Goal: Navigation & Orientation: Find specific page/section

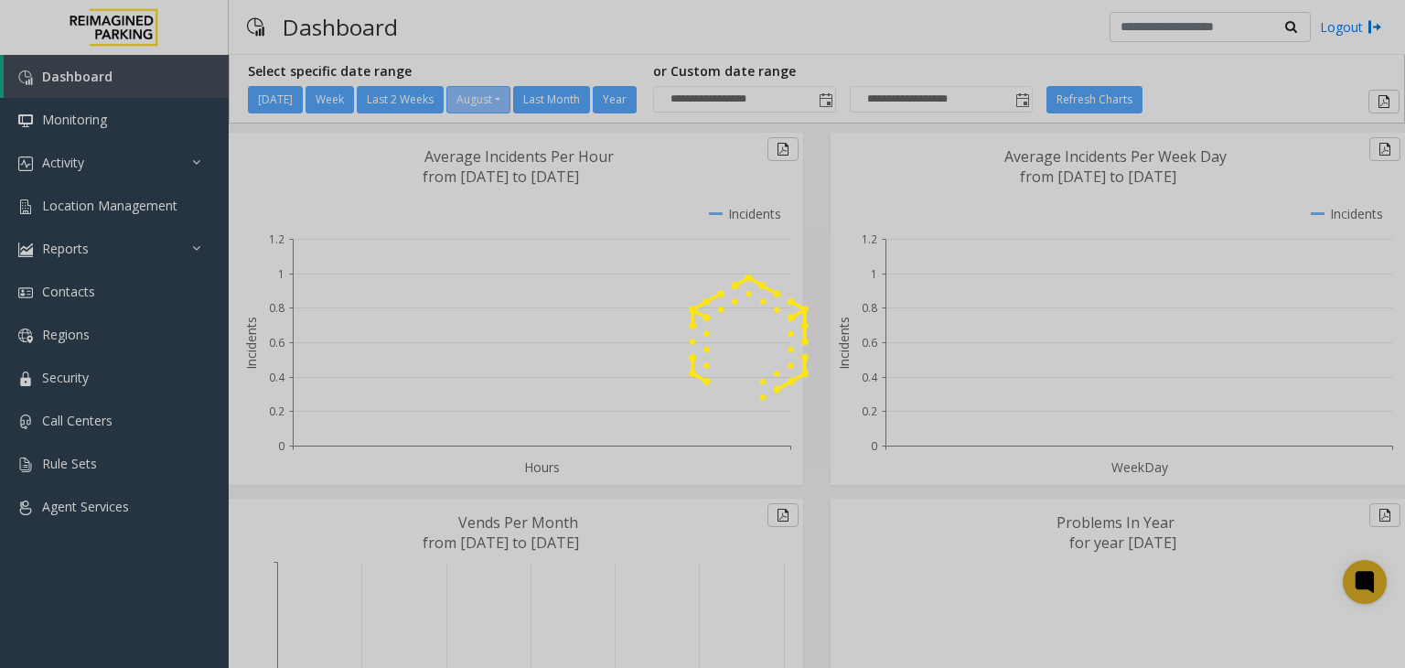
click at [100, 161] on div at bounding box center [702, 334] width 1405 height 668
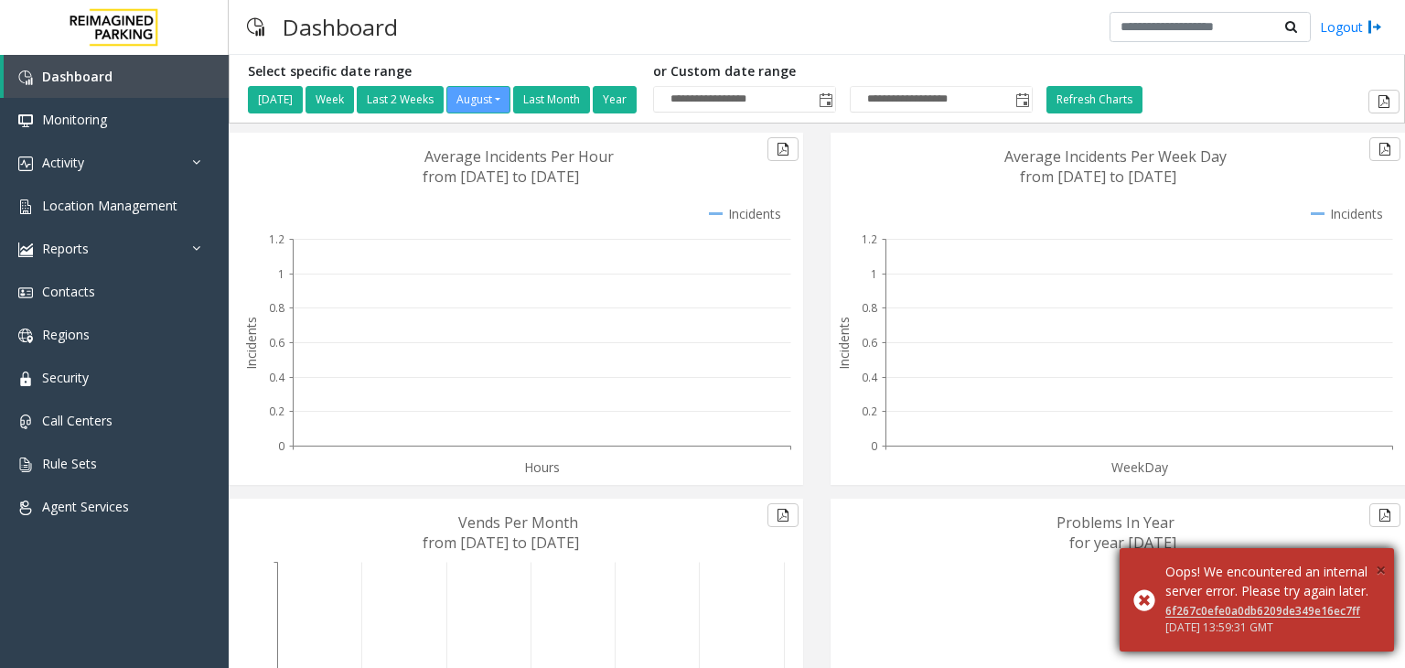
click at [1381, 557] on span "×" at bounding box center [1380, 569] width 10 height 25
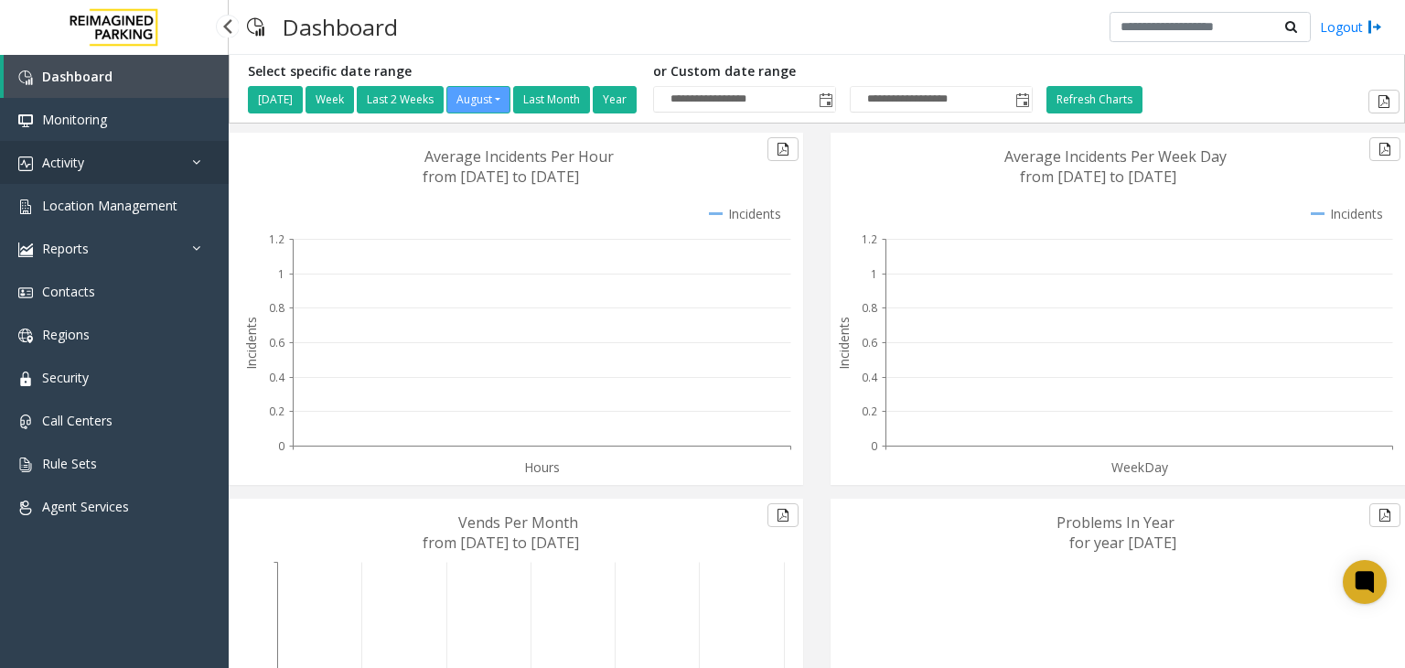
click at [91, 155] on link "Activity" at bounding box center [114, 162] width 229 height 43
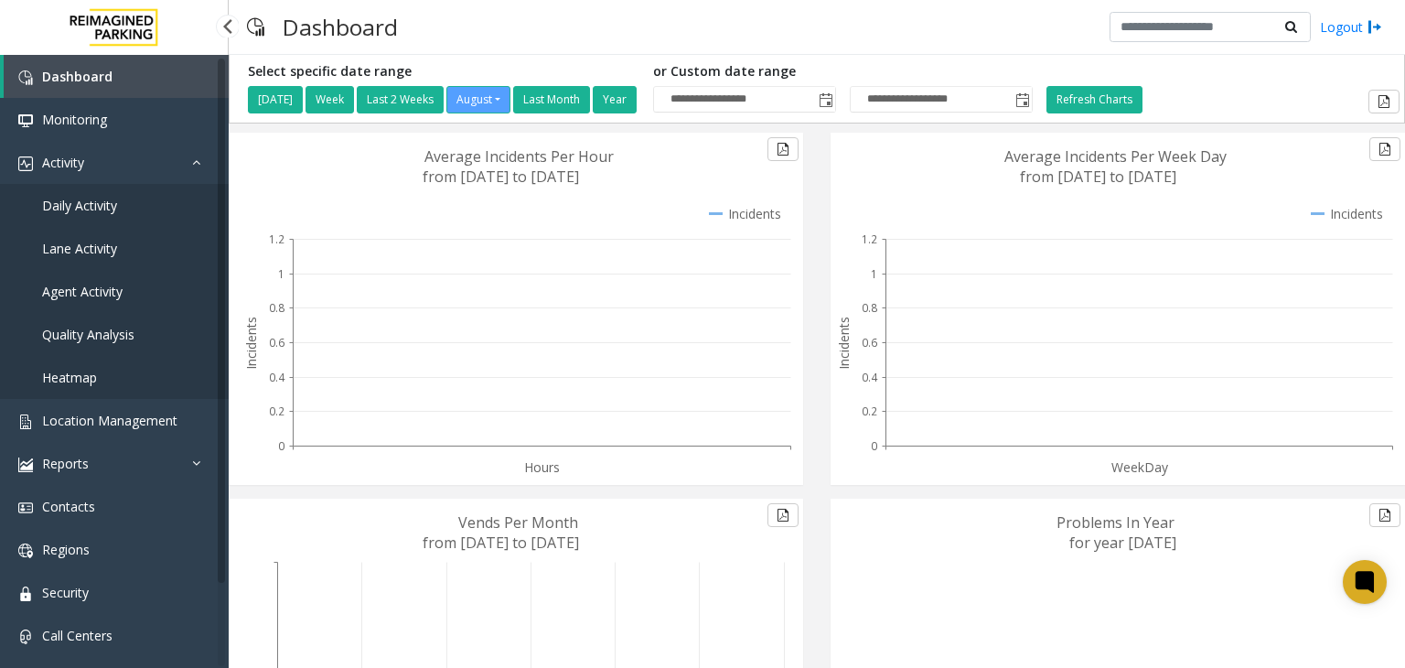
click at [79, 210] on span "Daily Activity" at bounding box center [79, 205] width 75 height 17
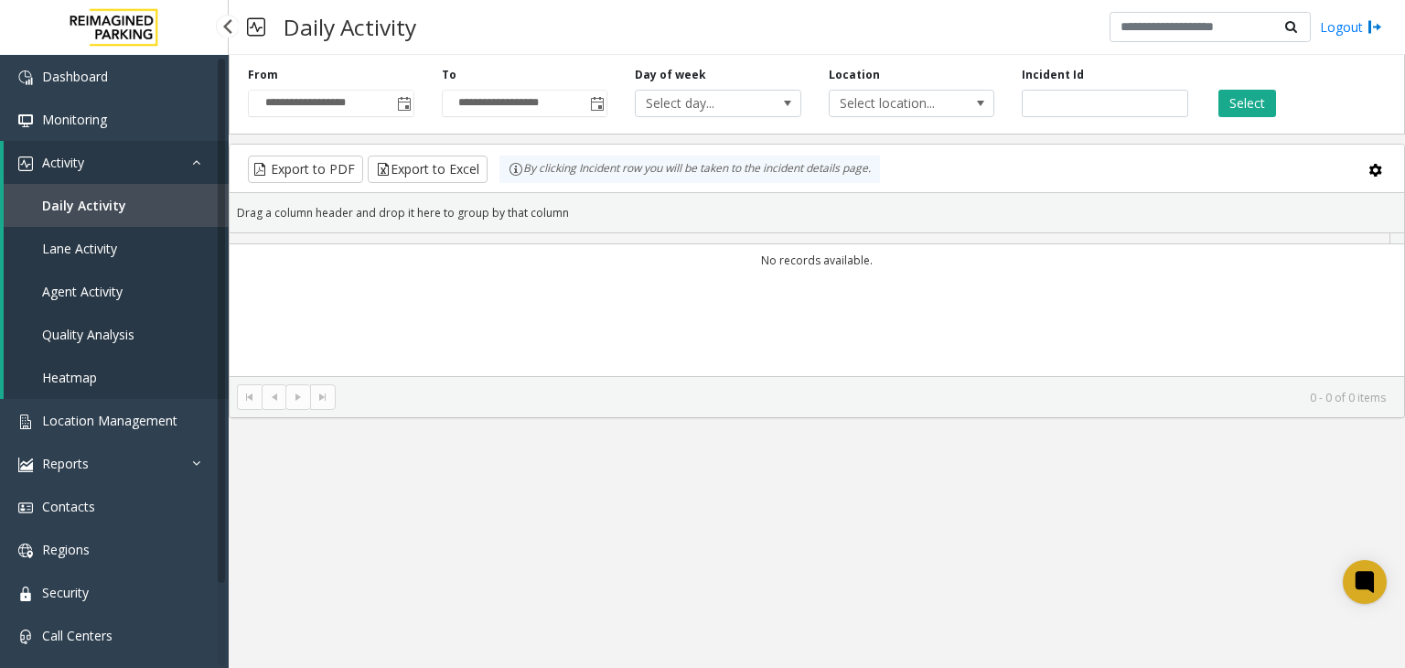
click at [84, 200] on span "Daily Activity" at bounding box center [84, 205] width 84 height 17
drag, startPoint x: 1336, startPoint y: 27, endPoint x: 1317, endPoint y: 52, distance: 32.0
click at [1336, 27] on link "Logout" at bounding box center [1351, 26] width 62 height 19
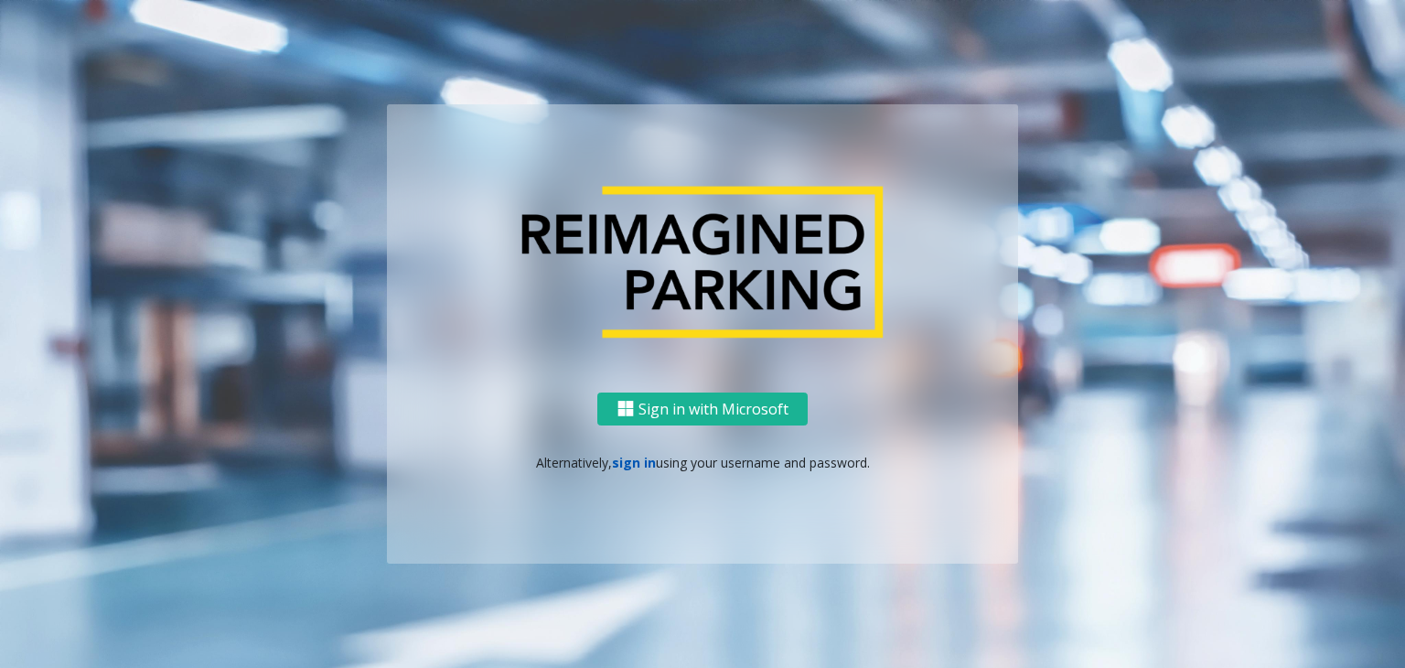
click at [636, 465] on link "sign in" at bounding box center [634, 462] width 44 height 17
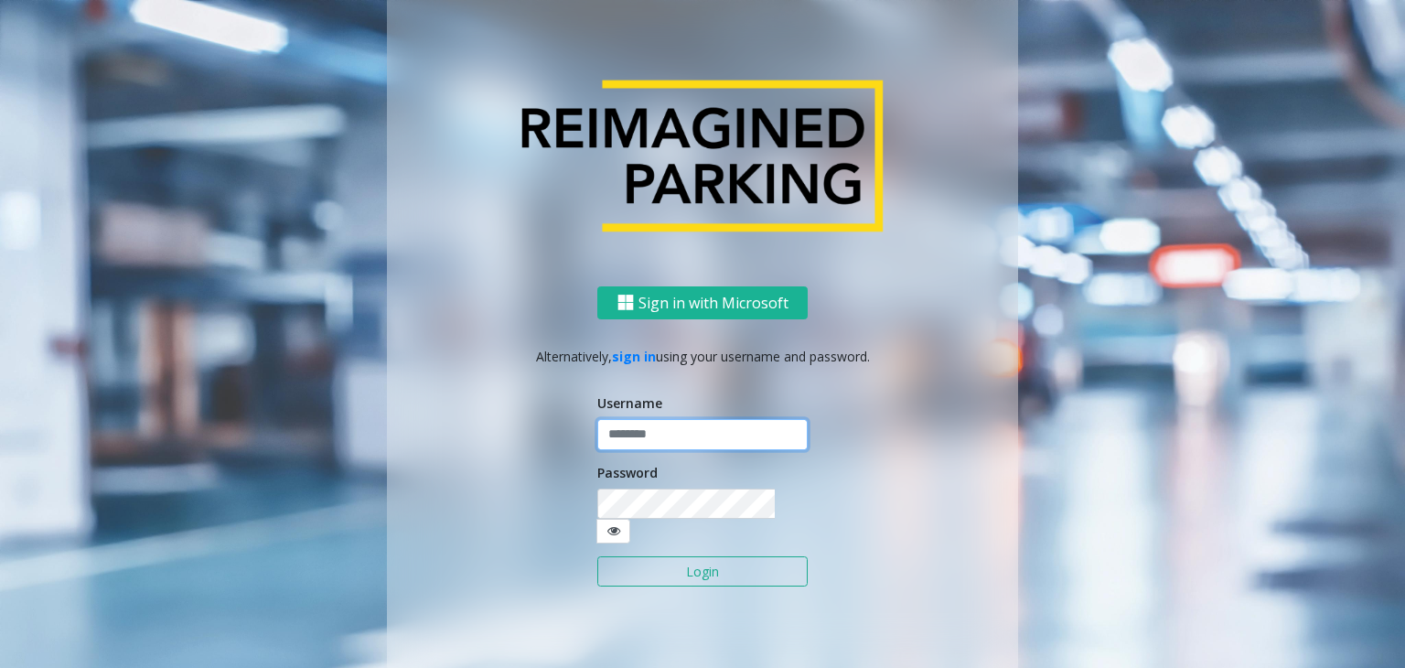
click at [644, 444] on input "text" at bounding box center [702, 434] width 210 height 31
type input "*******"
click at [597, 556] on button "Login" at bounding box center [702, 571] width 210 height 31
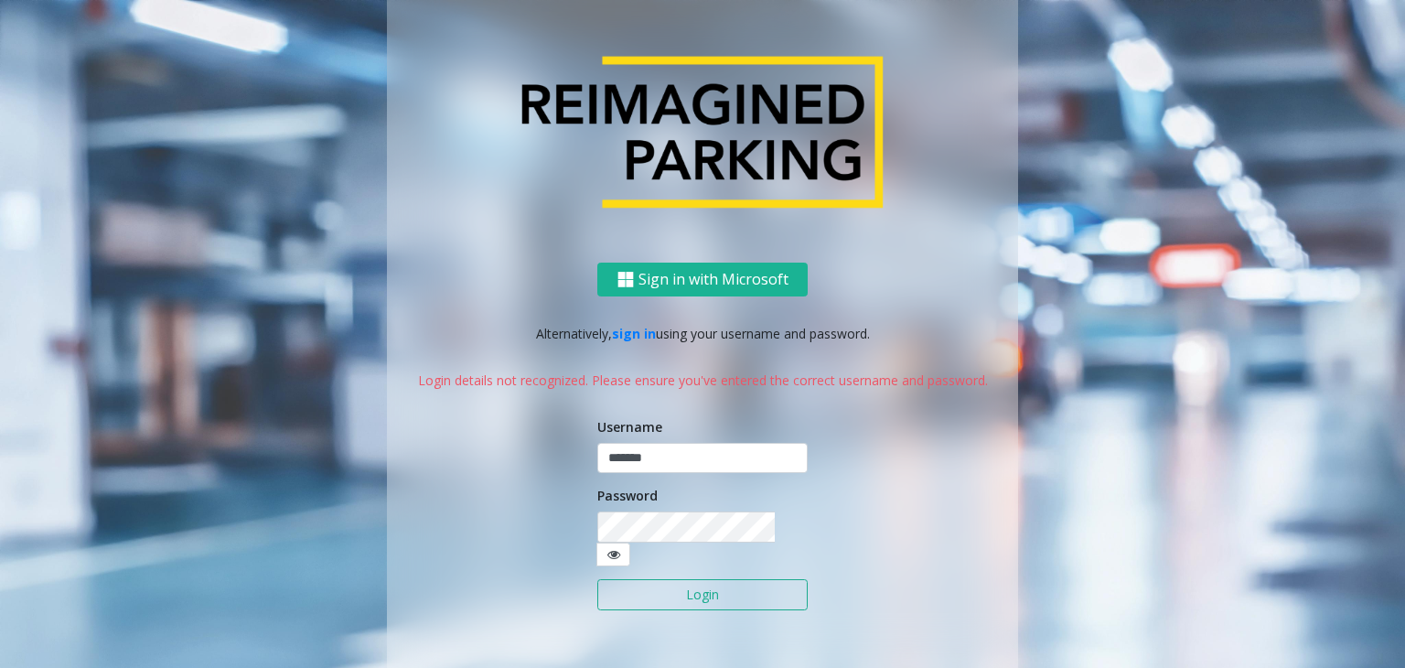
click at [680, 579] on button "Login" at bounding box center [702, 594] width 210 height 31
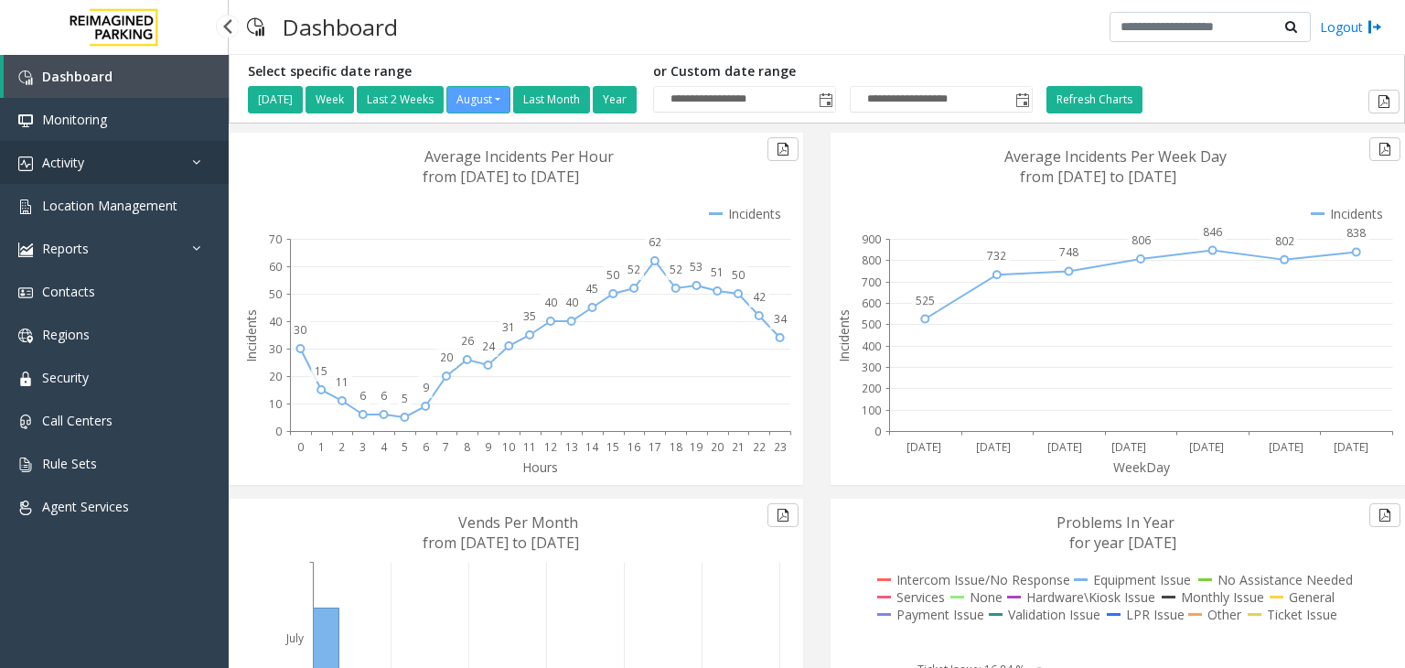
click at [91, 160] on link "Activity" at bounding box center [114, 162] width 229 height 43
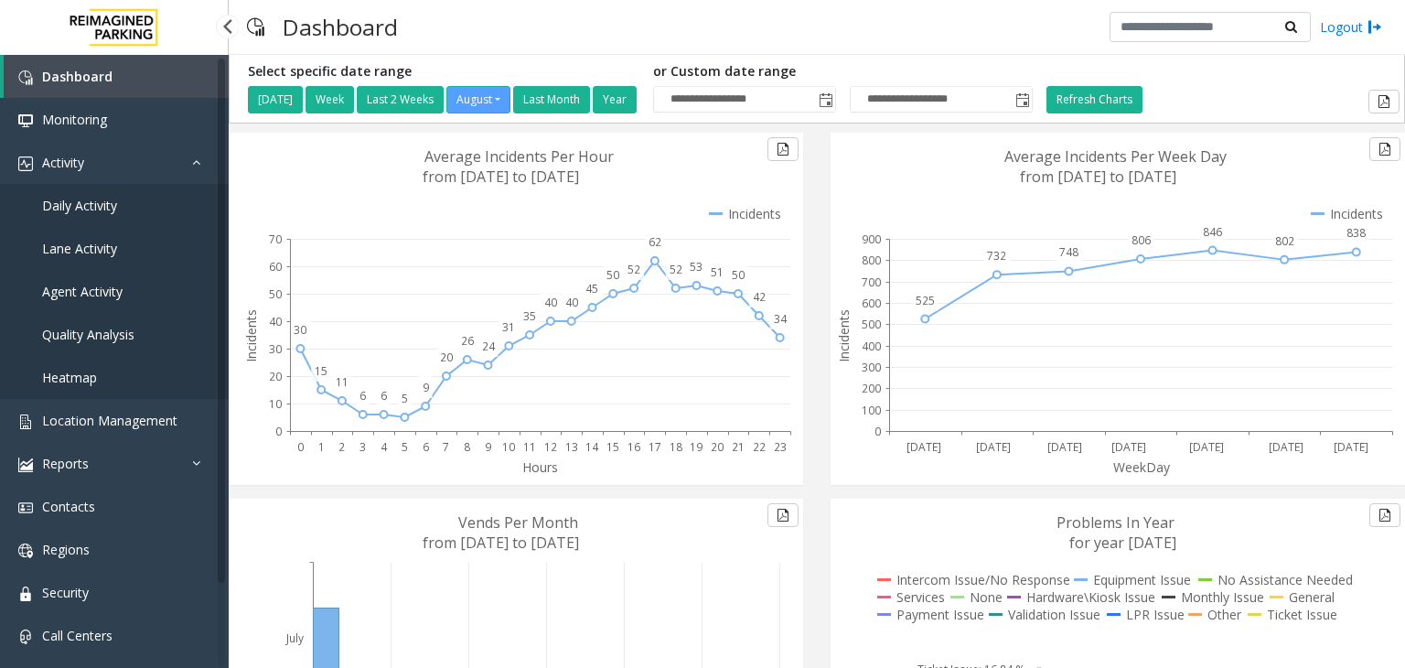
click at [72, 213] on span "Daily Activity" at bounding box center [79, 205] width 75 height 17
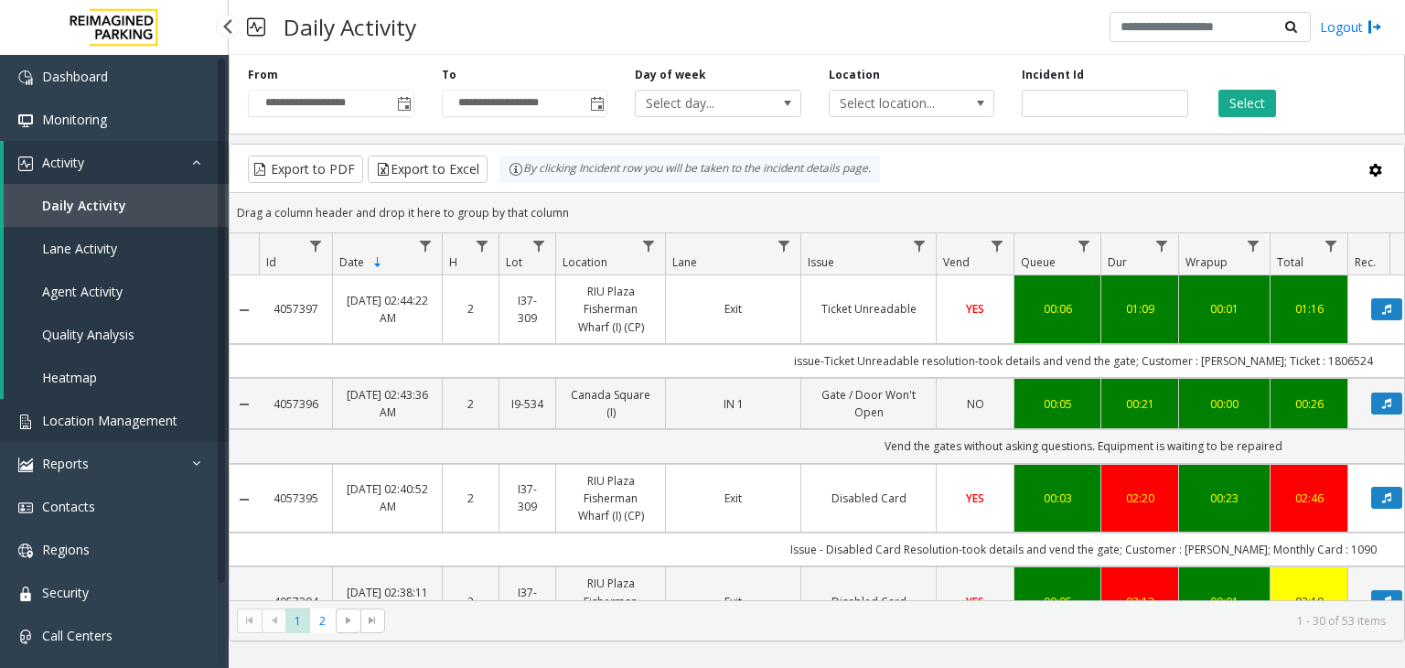
click at [152, 423] on span "Location Management" at bounding box center [109, 420] width 135 height 17
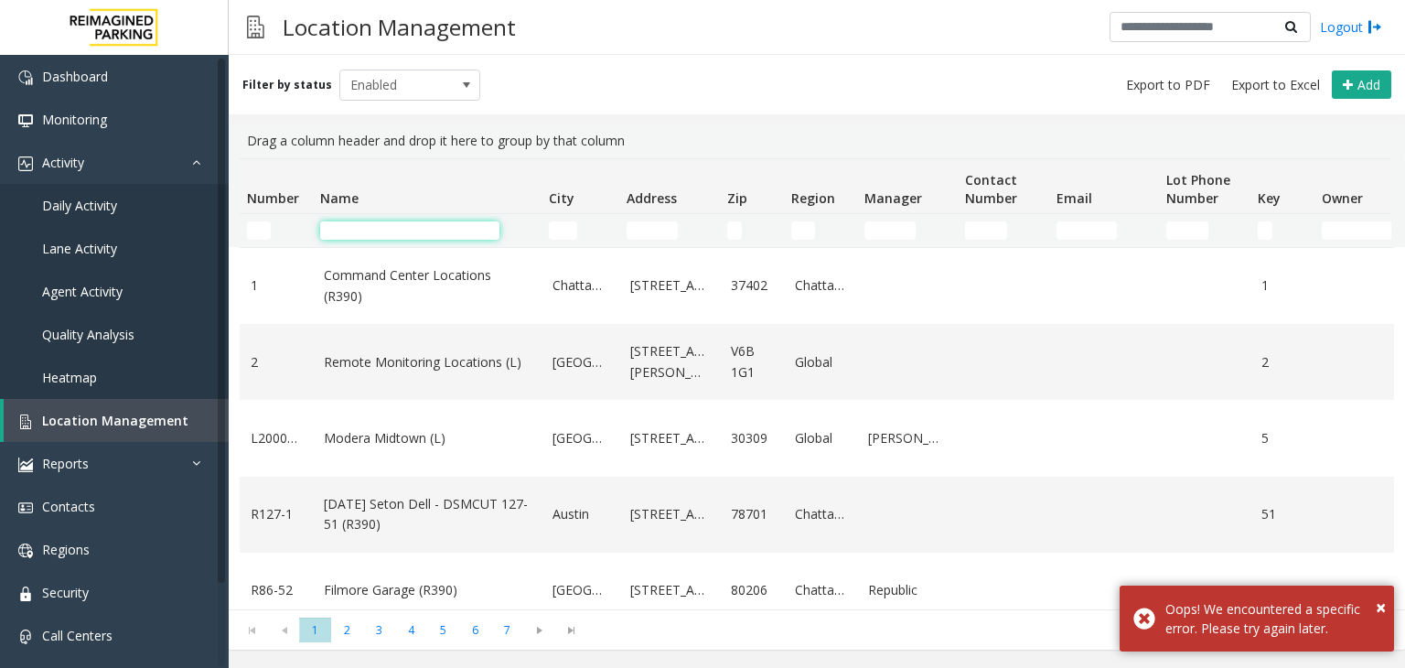
click at [385, 228] on input "Name Filter" at bounding box center [409, 230] width 179 height 18
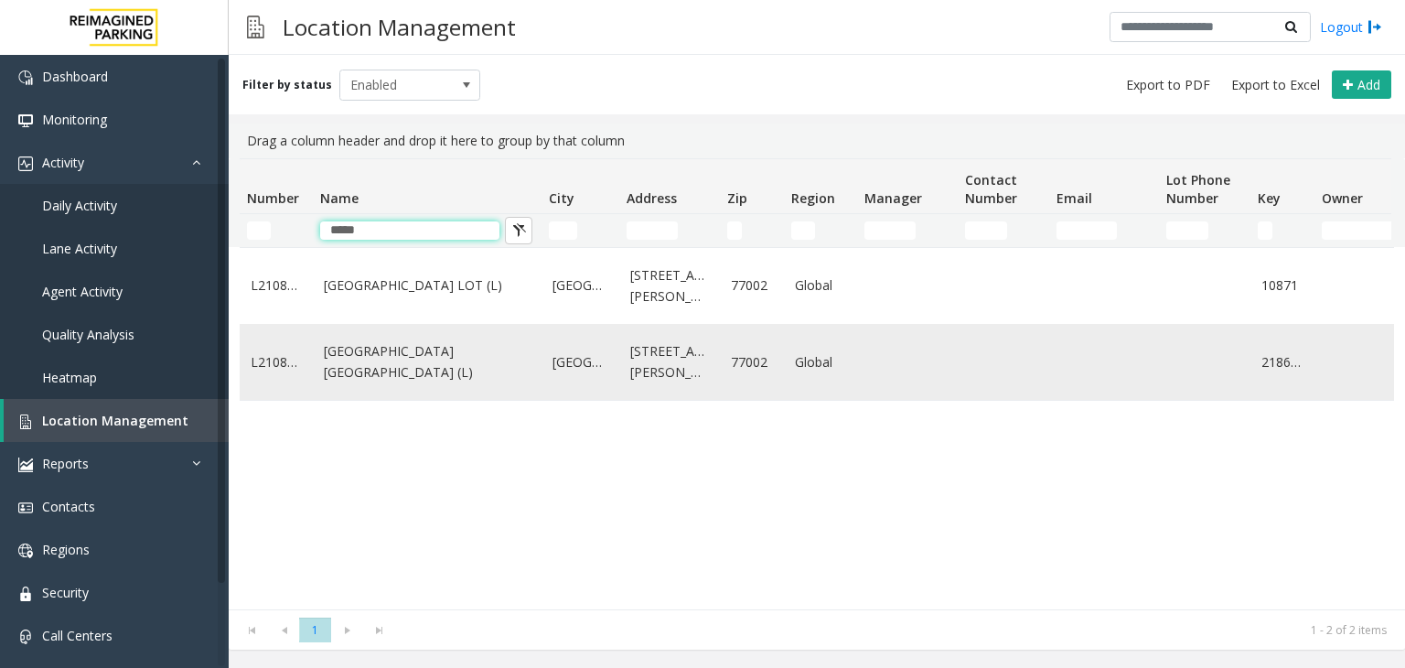
type input "*****"
click at [368, 349] on link "[GEOGRAPHIC_DATA] [GEOGRAPHIC_DATA] (L)" at bounding box center [427, 361] width 207 height 41
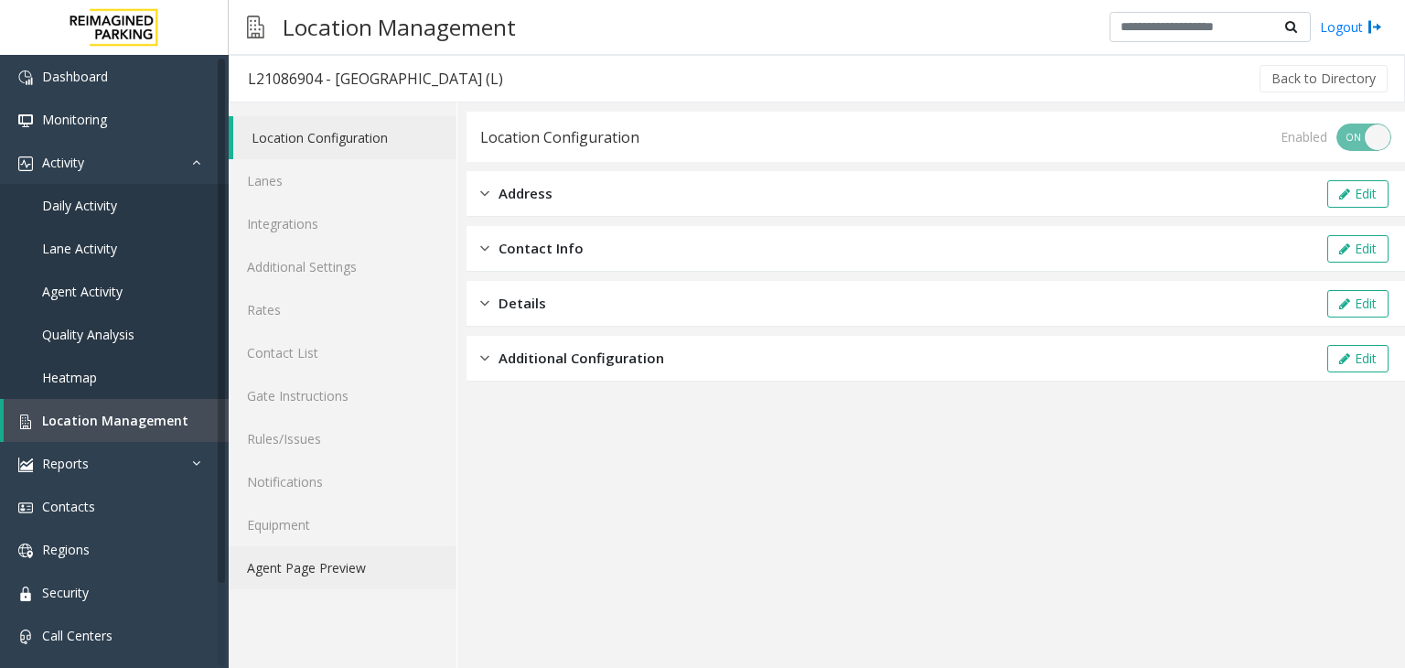
click at [289, 568] on link "Agent Page Preview" at bounding box center [343, 567] width 228 height 43
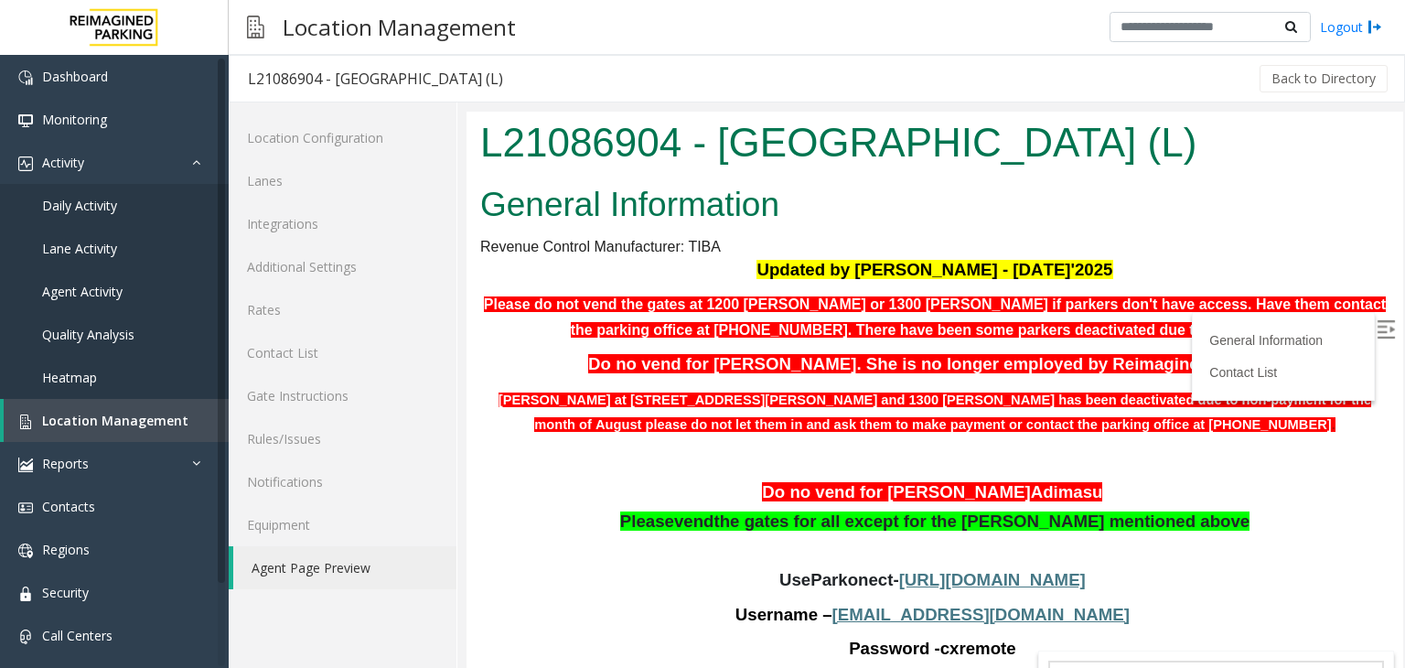
click at [1376, 328] on img at bounding box center [1385, 329] width 18 height 18
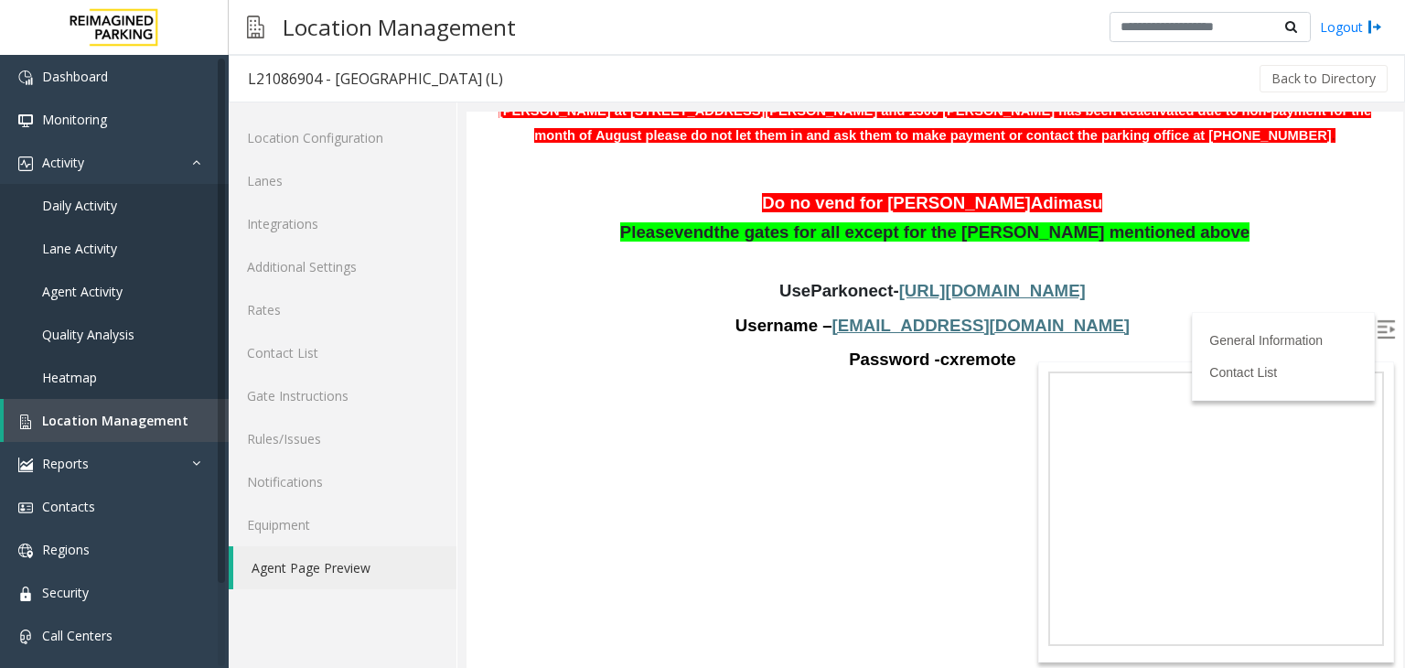
scroll to position [91, 0]
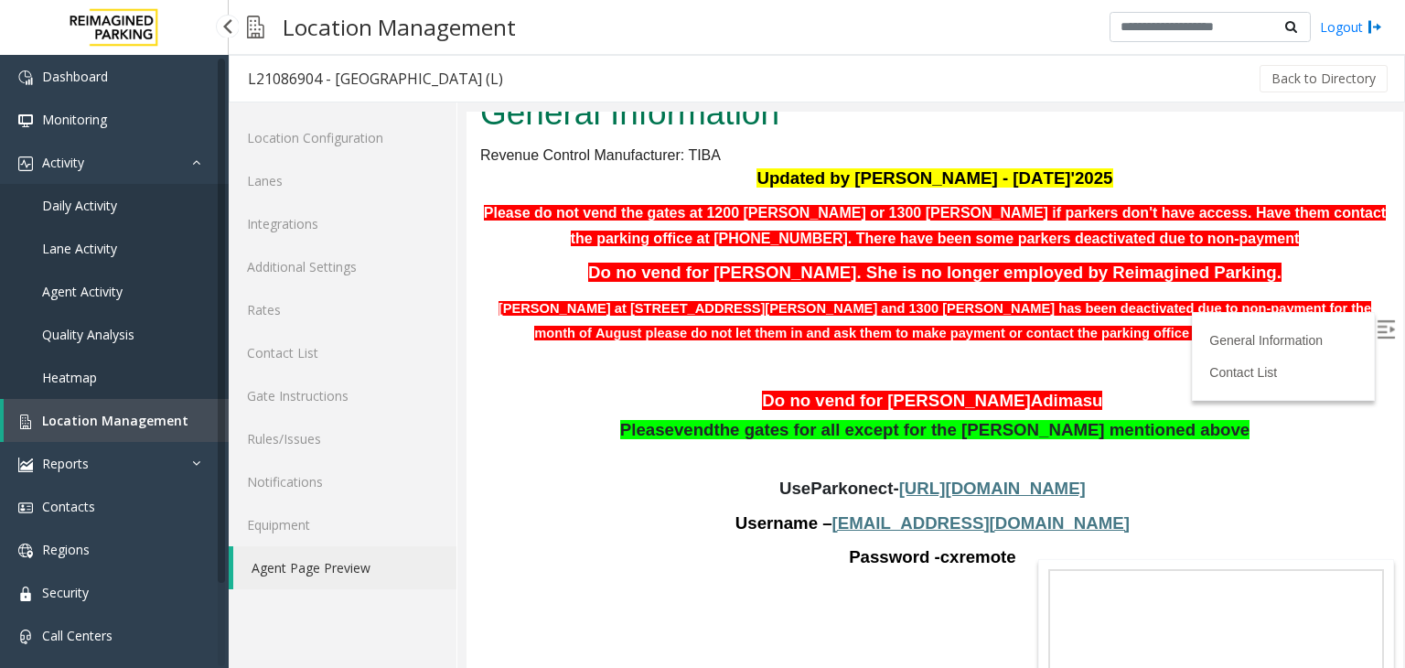
click at [107, 422] on span "Location Management" at bounding box center [115, 420] width 146 height 17
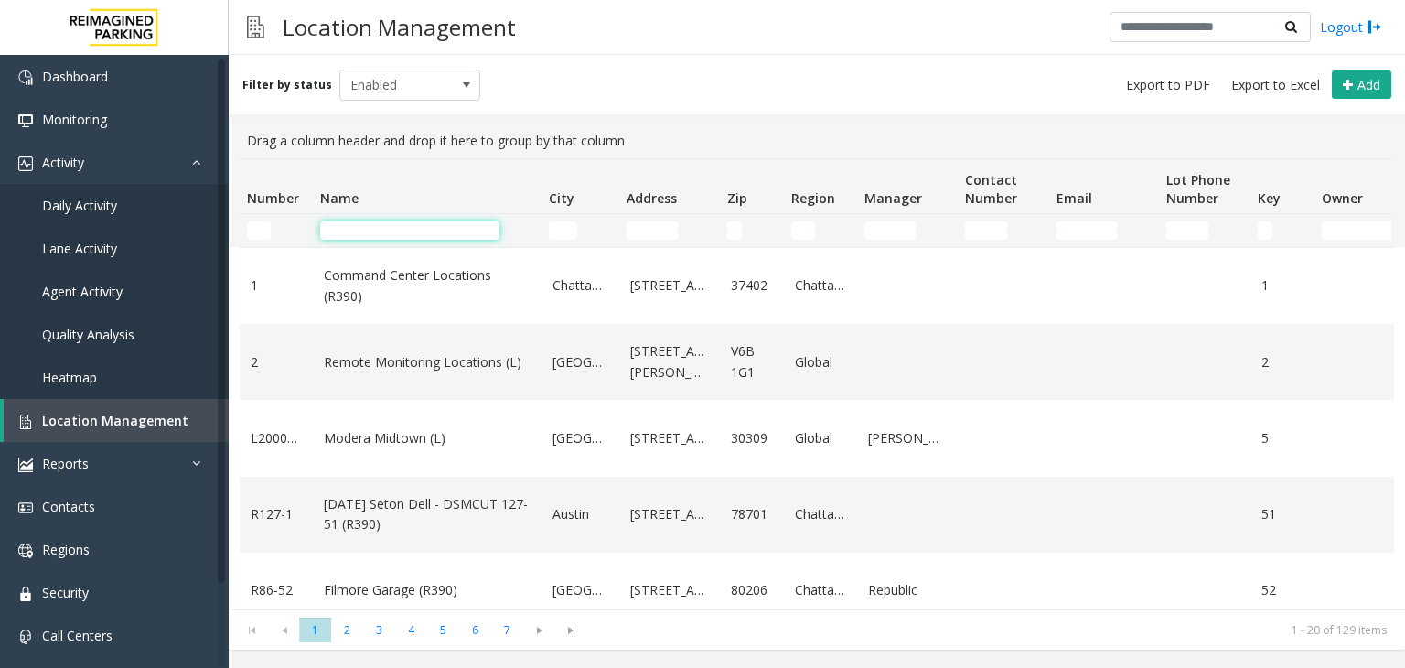
click at [402, 231] on input "Name Filter" at bounding box center [409, 230] width 179 height 18
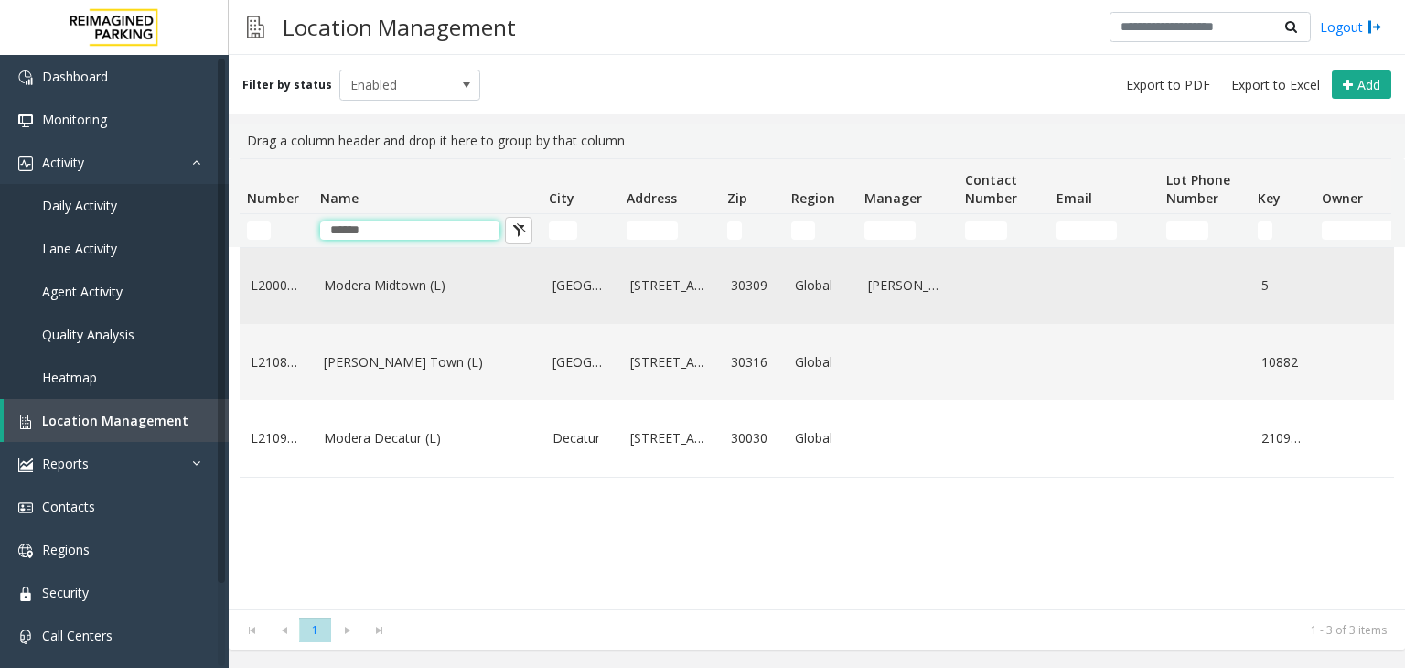
type input "******"
click at [377, 288] on link "Modera Midtown (L)" at bounding box center [427, 285] width 207 height 20
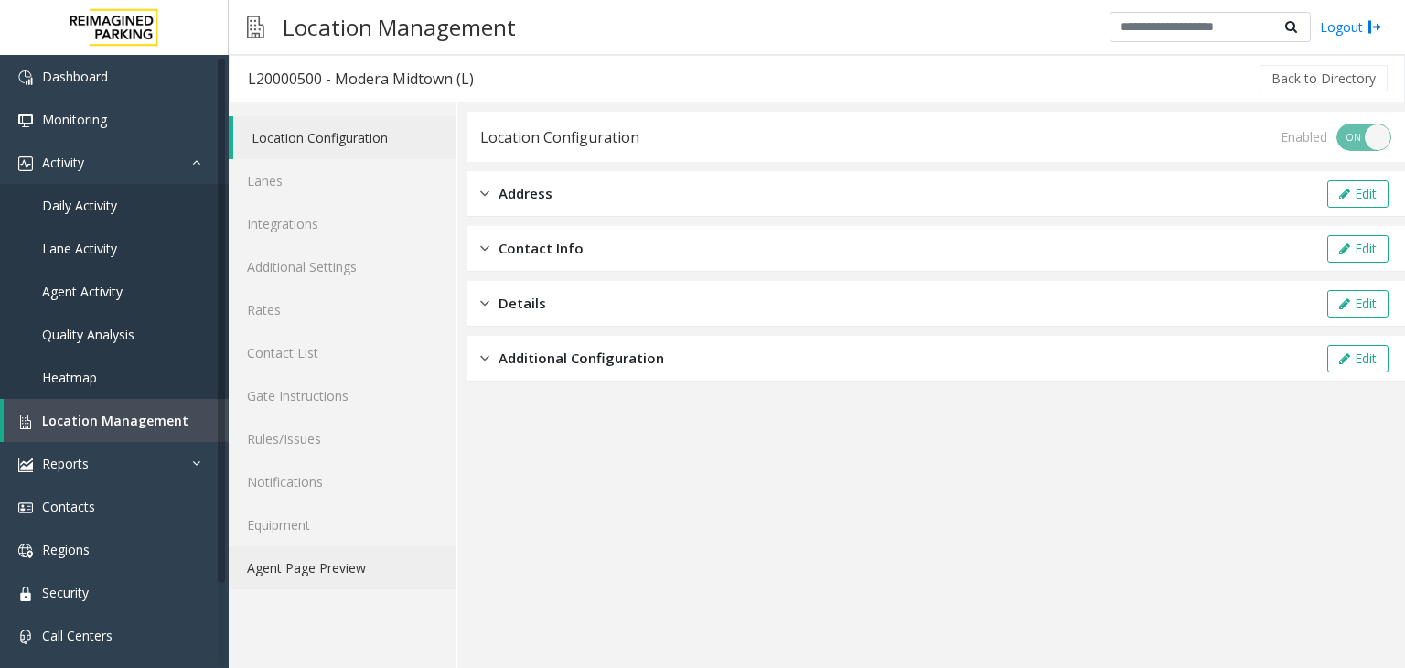
click at [306, 565] on link "Agent Page Preview" at bounding box center [343, 567] width 228 height 43
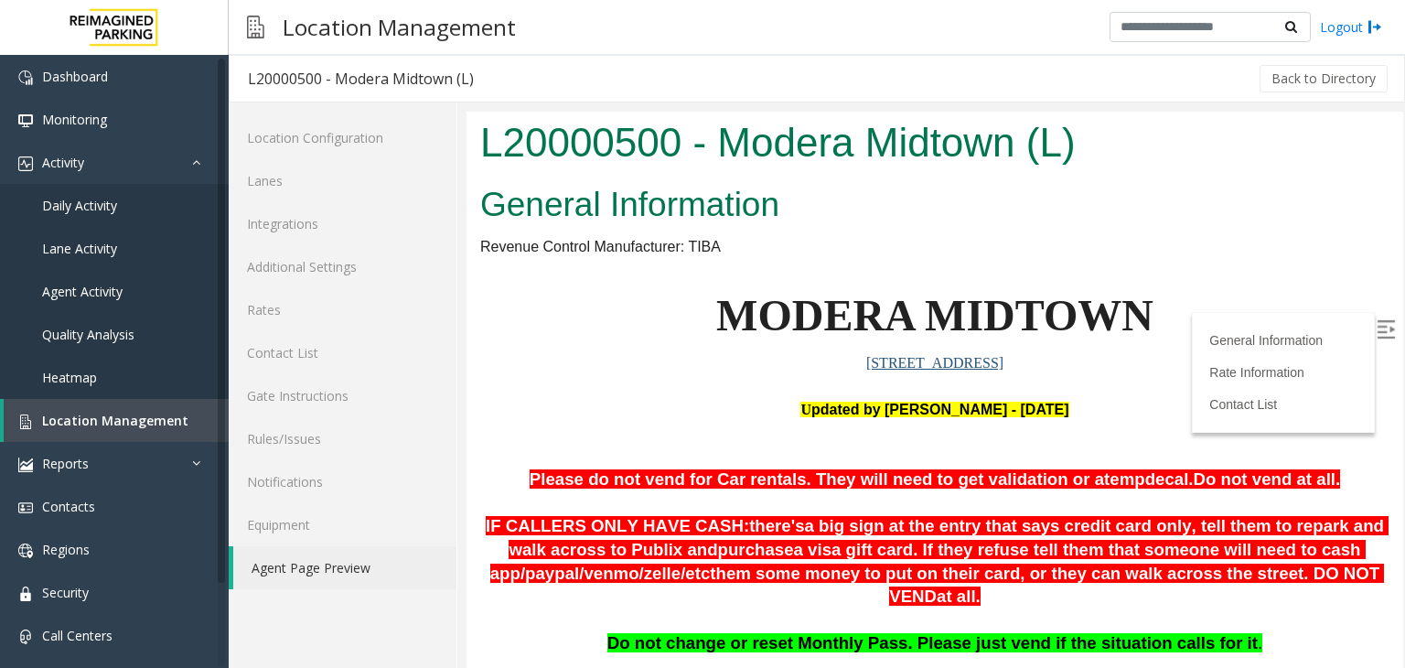
click at [1376, 333] on img at bounding box center [1385, 329] width 18 height 18
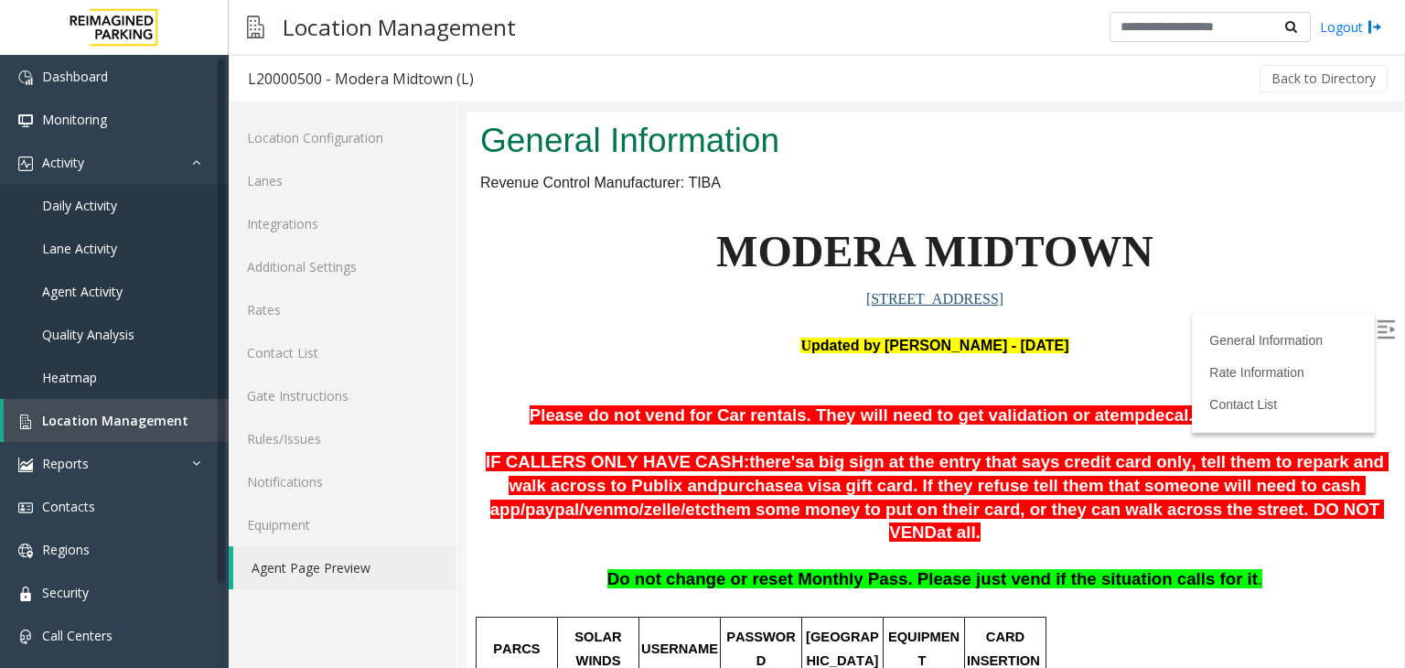
scroll to position [183, 0]
